Goal: Register for event/course

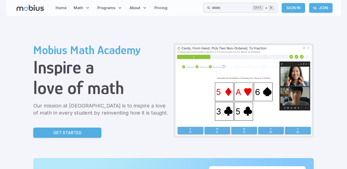
click at [284, 9] on link "Sign In" at bounding box center [292, 8] width 23 height 10
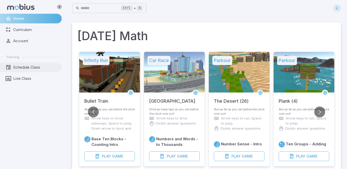
click at [35, 70] on span "Schedule Class" at bounding box center [35, 67] width 45 height 6
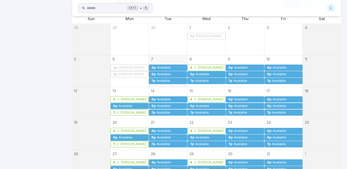
scroll to position [126, 0]
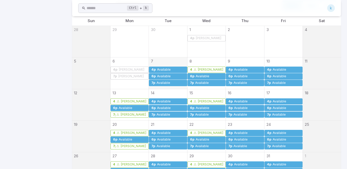
click at [159, 70] on div "Available" at bounding box center [164, 70] width 14 height 4
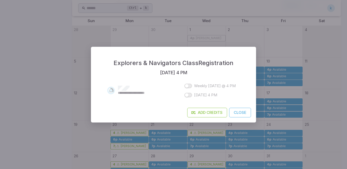
click at [241, 114] on button "Close" at bounding box center [240, 113] width 22 height 10
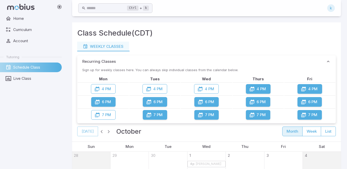
scroll to position [178, 0]
